Goal: Information Seeking & Learning: Learn about a topic

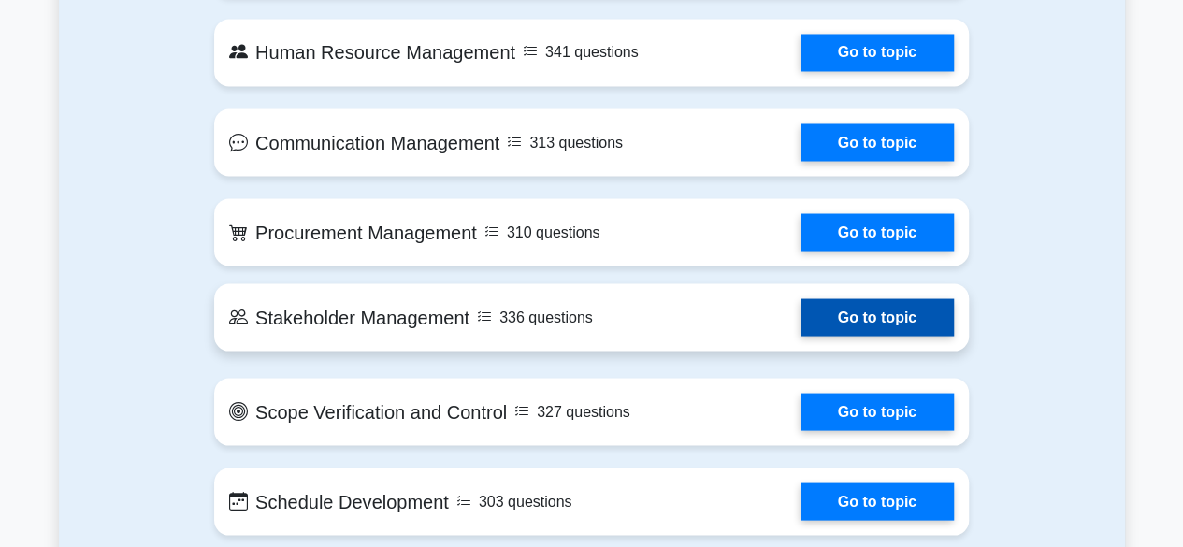
scroll to position [1633, 0]
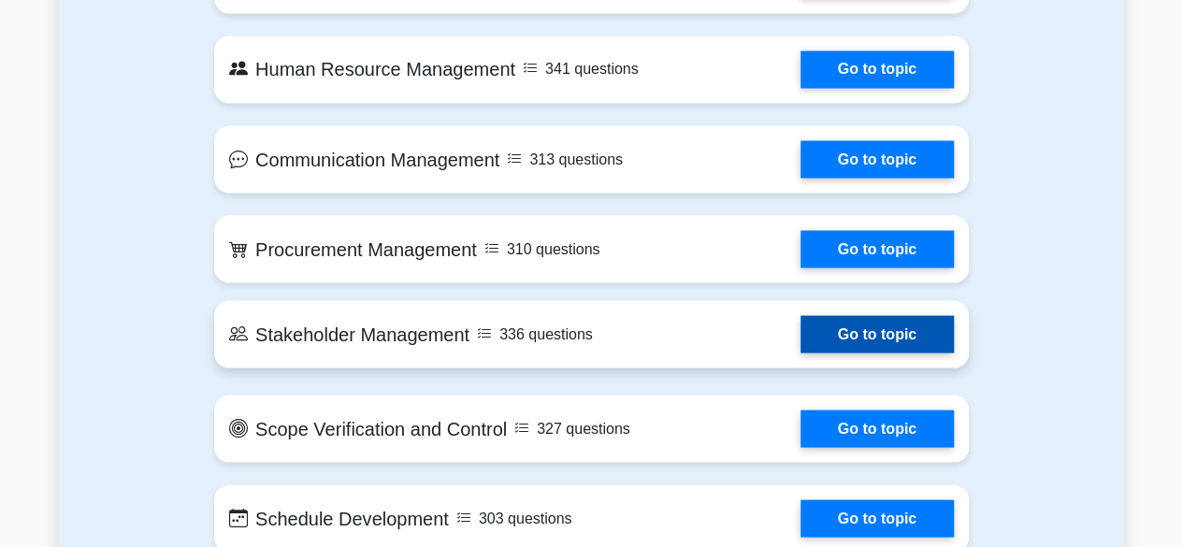
click at [907, 329] on link "Go to topic" at bounding box center [876, 333] width 153 height 37
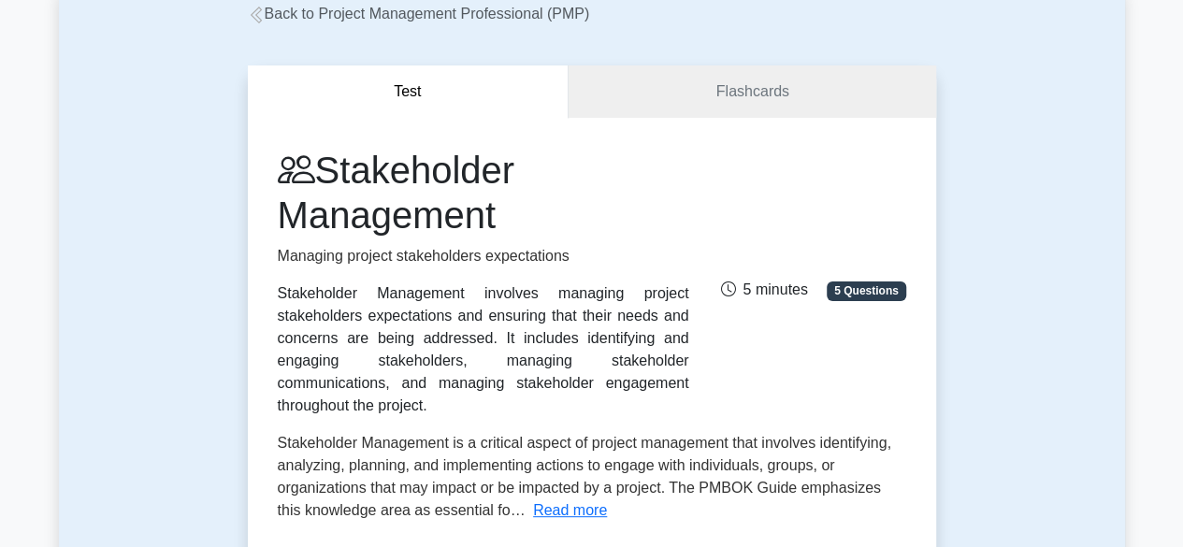
scroll to position [106, 0]
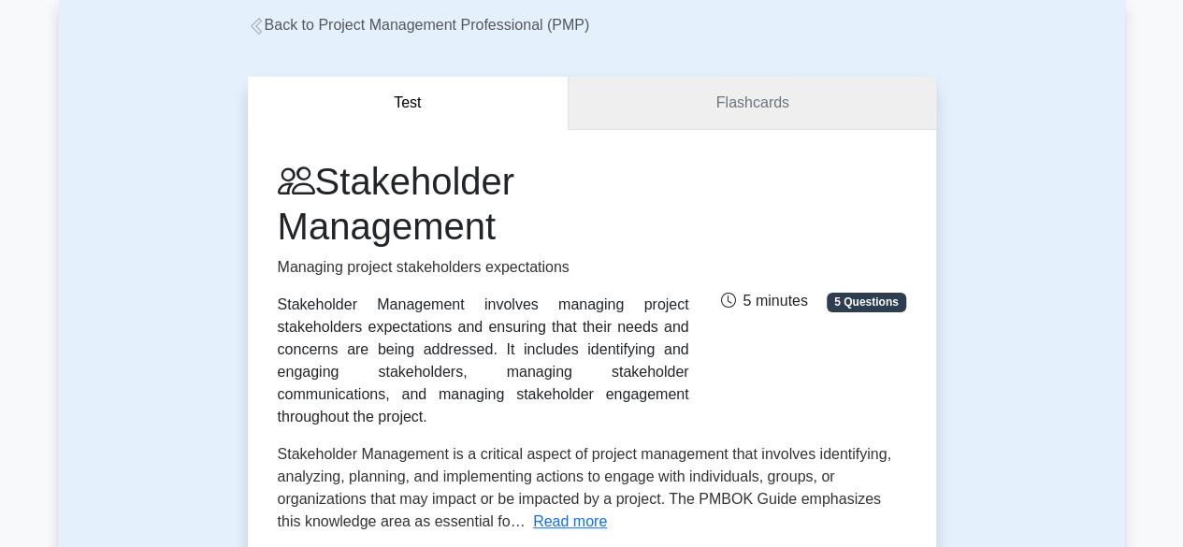
click at [774, 103] on link "Flashcards" at bounding box center [751, 103] width 367 height 53
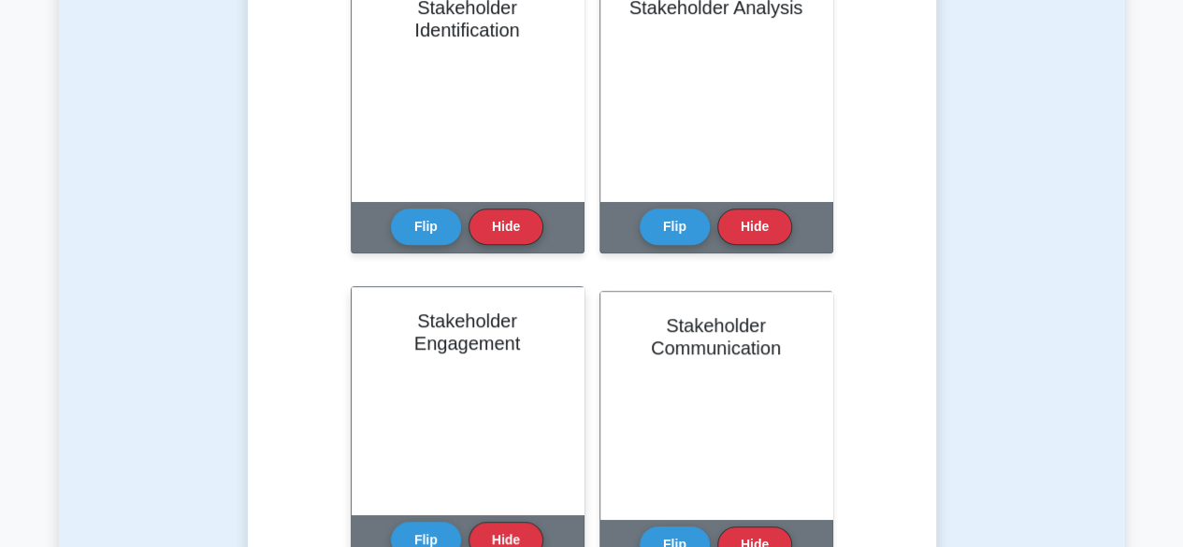
scroll to position [165, 0]
click at [412, 396] on div "Stakeholder Engagement" at bounding box center [468, 400] width 232 height 227
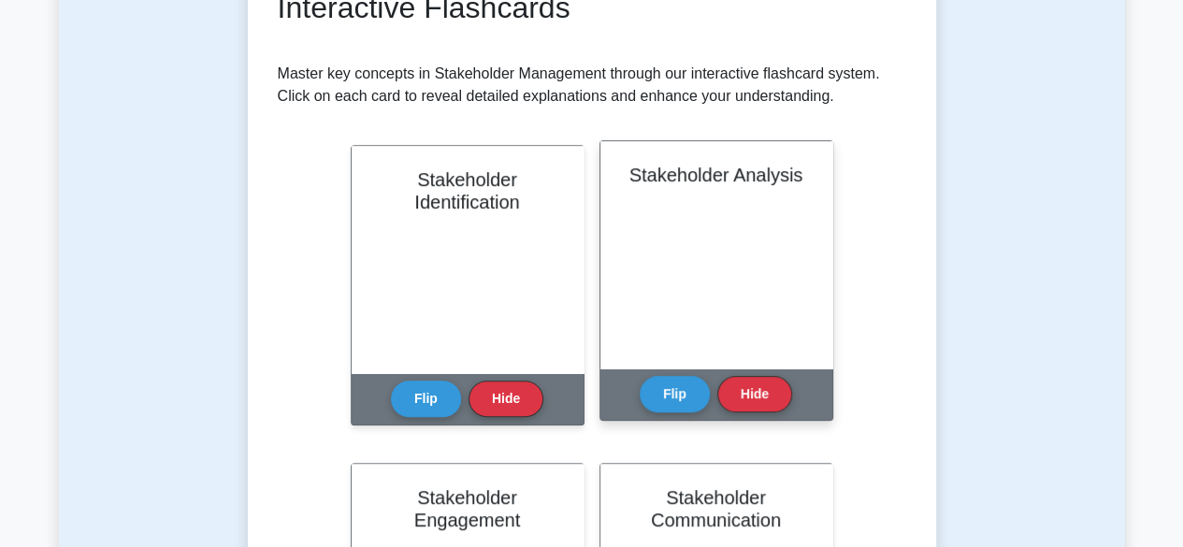
scroll to position [196, 0]
click at [664, 405] on button "Flip" at bounding box center [675, 393] width 70 height 36
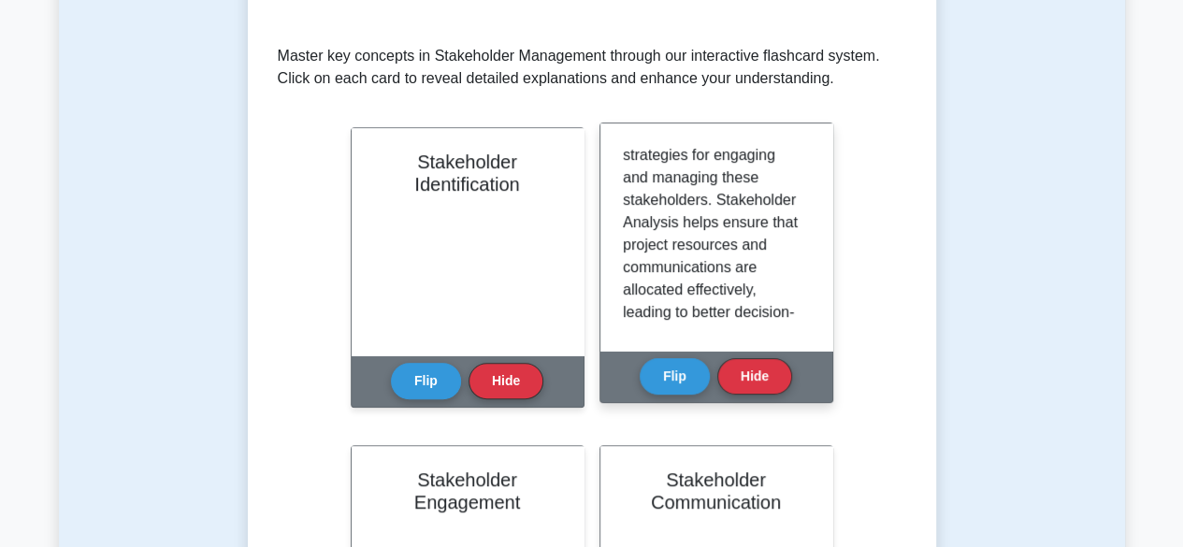
scroll to position [345, 0]
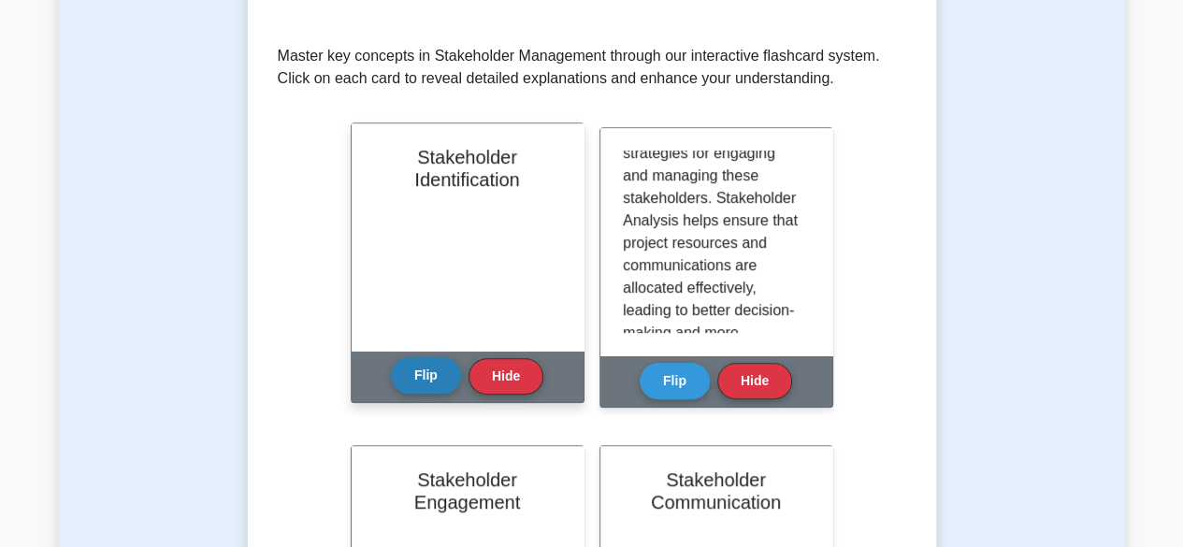
click at [428, 367] on button "Flip" at bounding box center [426, 375] width 70 height 36
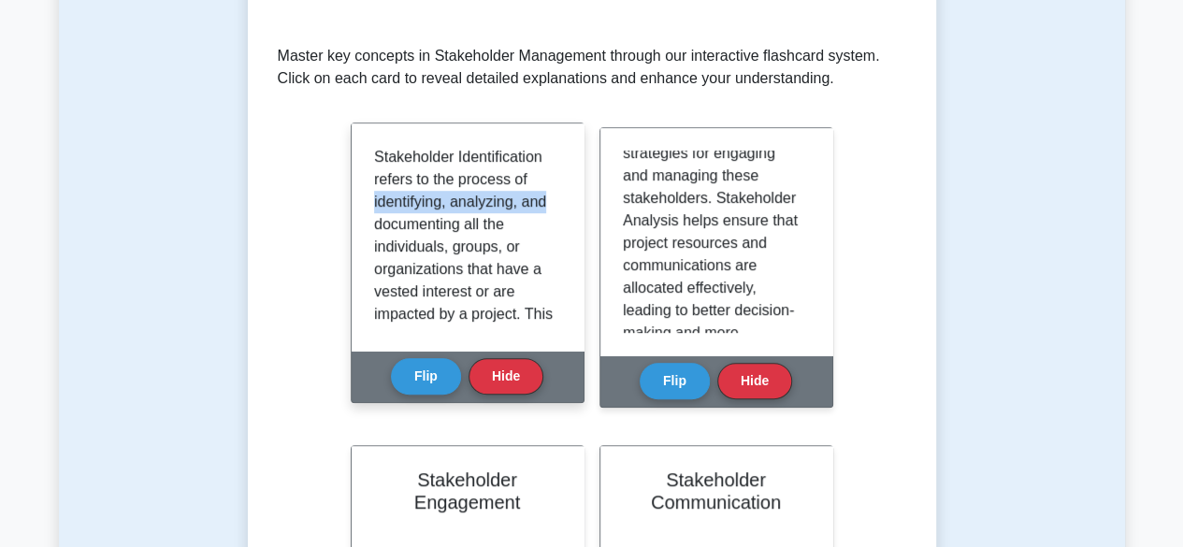
drag, startPoint x: 560, startPoint y: 170, endPoint x: 548, endPoint y: 191, distance: 23.9
click at [548, 191] on div "Stakeholder Identification refers to the process of identifying, analyzing, and…" at bounding box center [468, 236] width 232 height 227
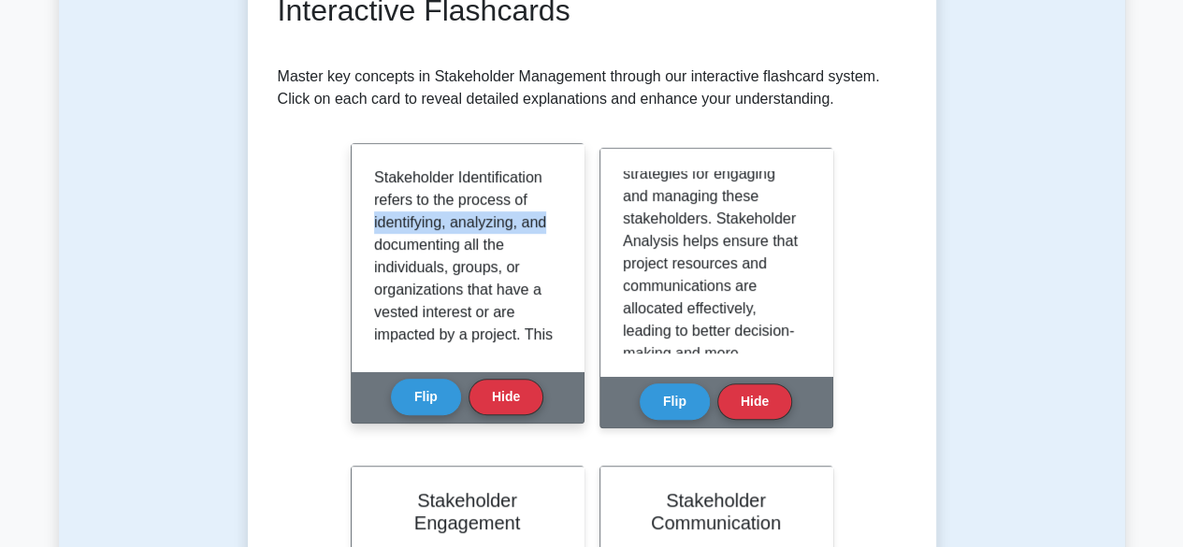
scroll to position [317, 0]
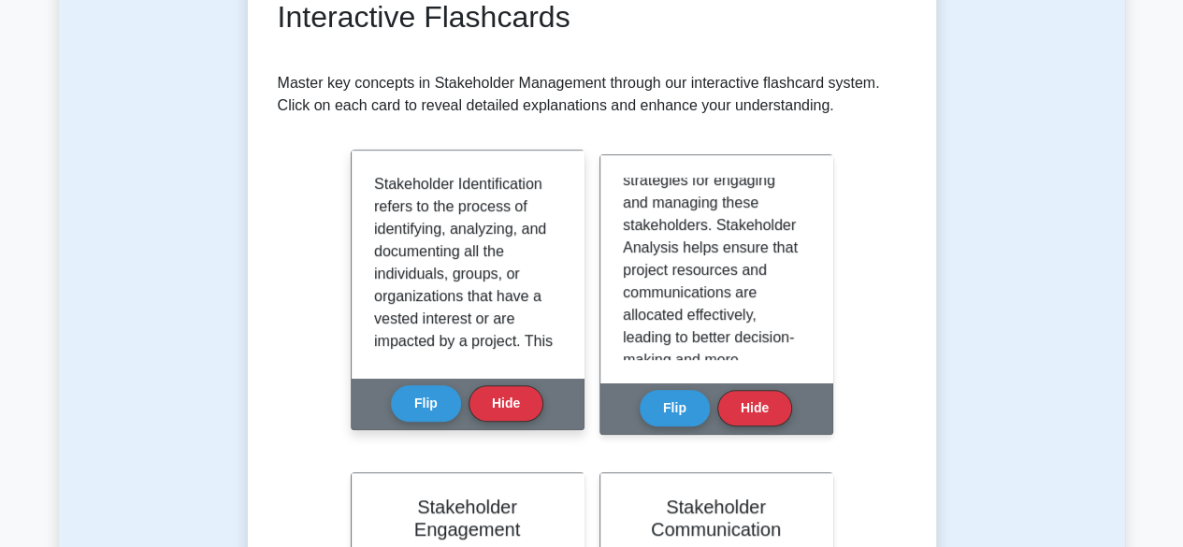
click at [515, 278] on p "Stakeholder Identification refers to the process of identifying, analyzing, and…" at bounding box center [464, 420] width 180 height 494
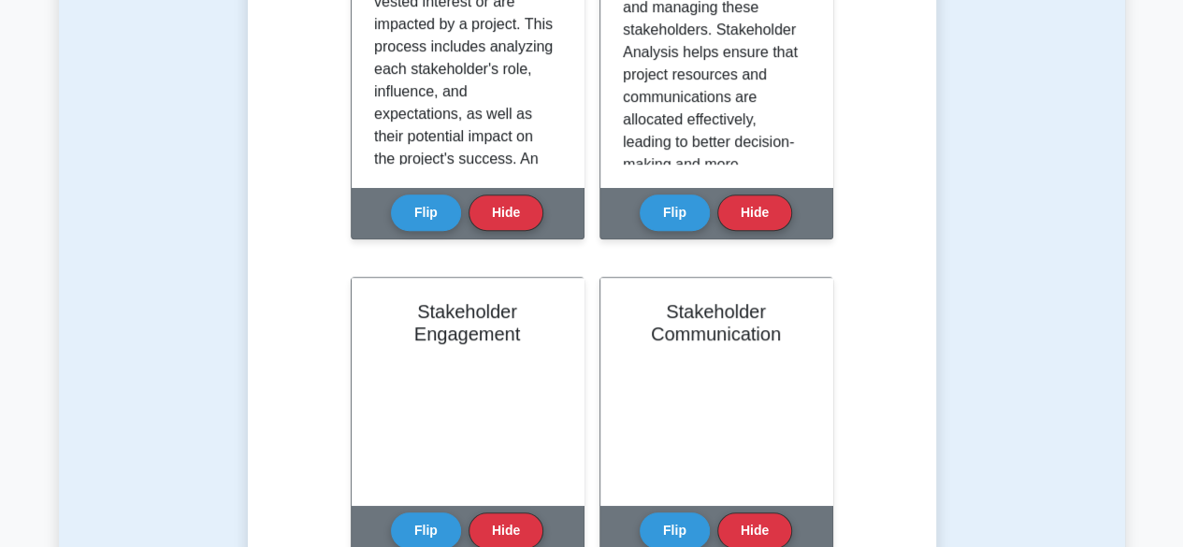
scroll to position [513, 0]
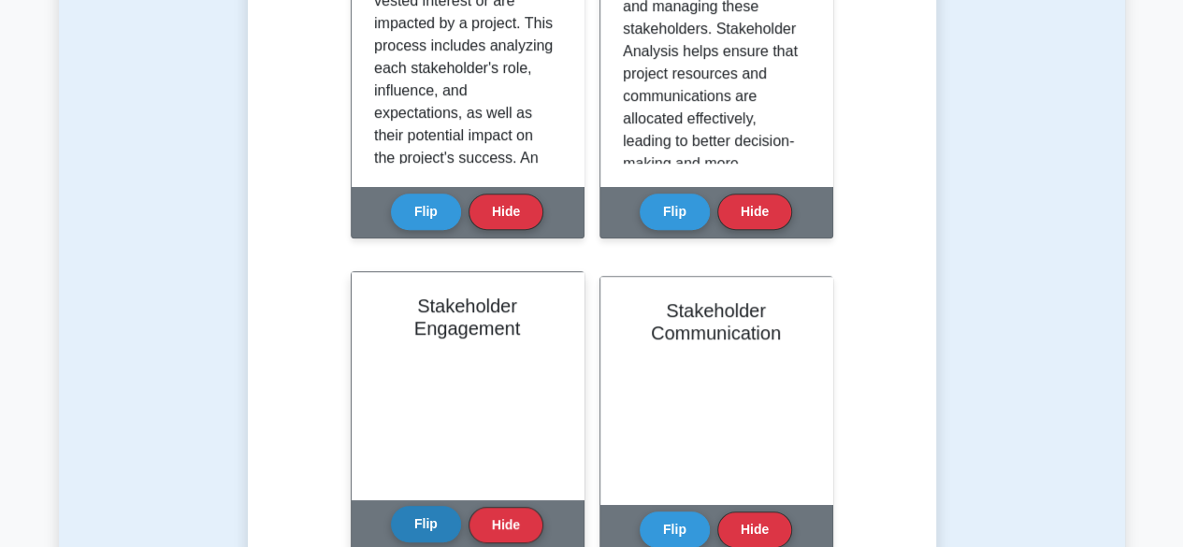
click at [408, 526] on button "Flip" at bounding box center [426, 524] width 70 height 36
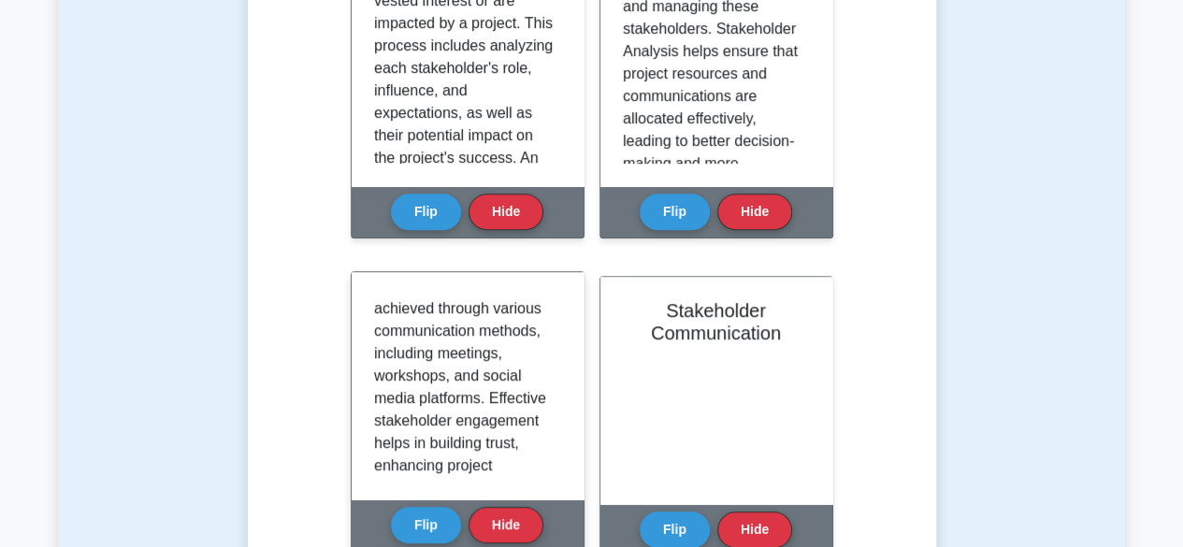
scroll to position [245, 0]
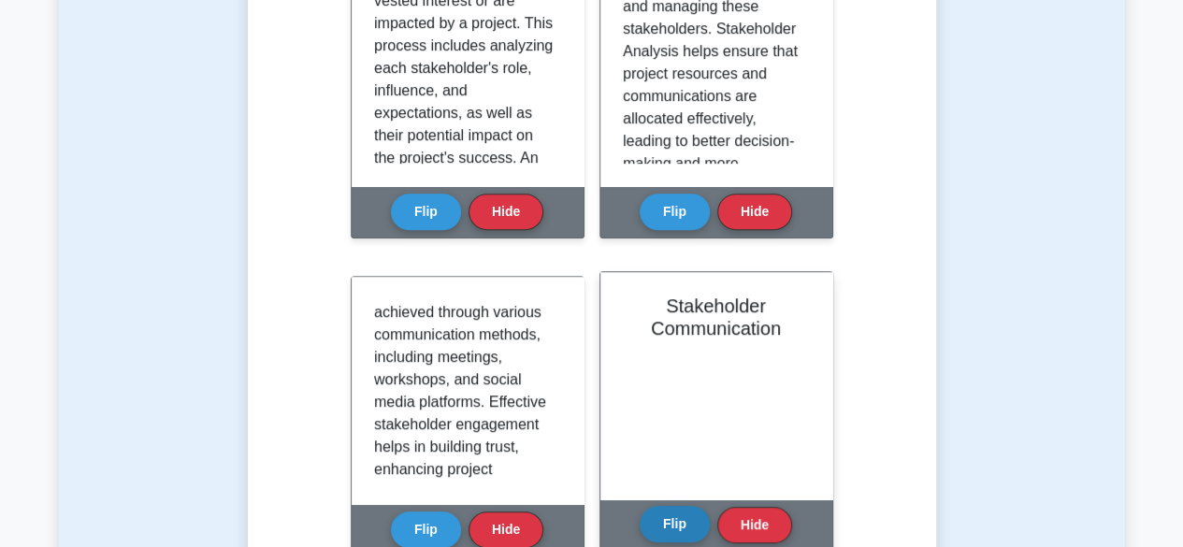
click at [675, 523] on button "Flip" at bounding box center [675, 524] width 70 height 36
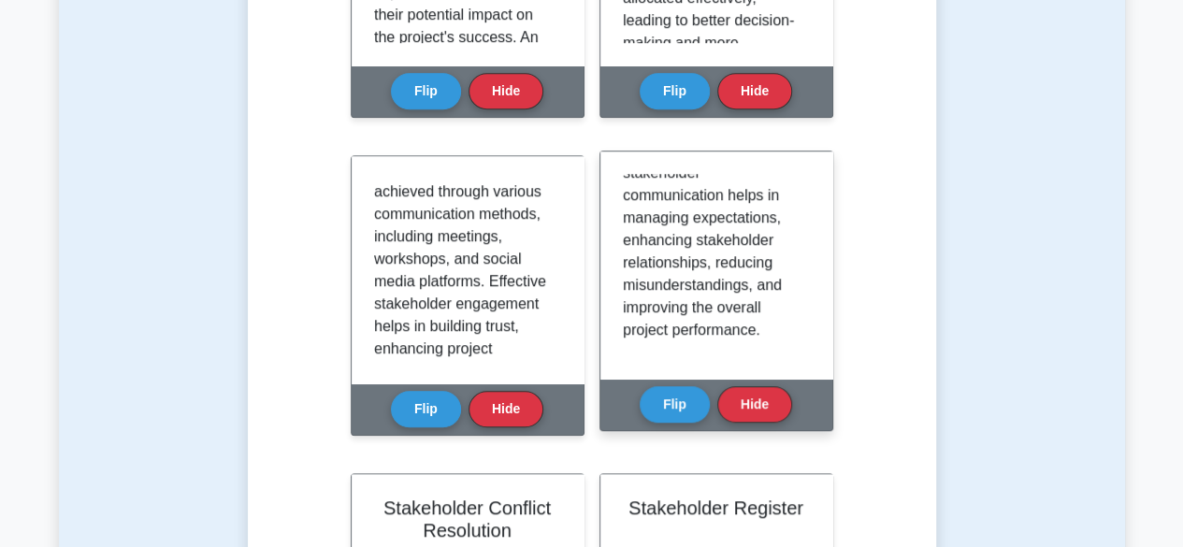
scroll to position [459, 0]
